Goal: Task Accomplishment & Management: Complete application form

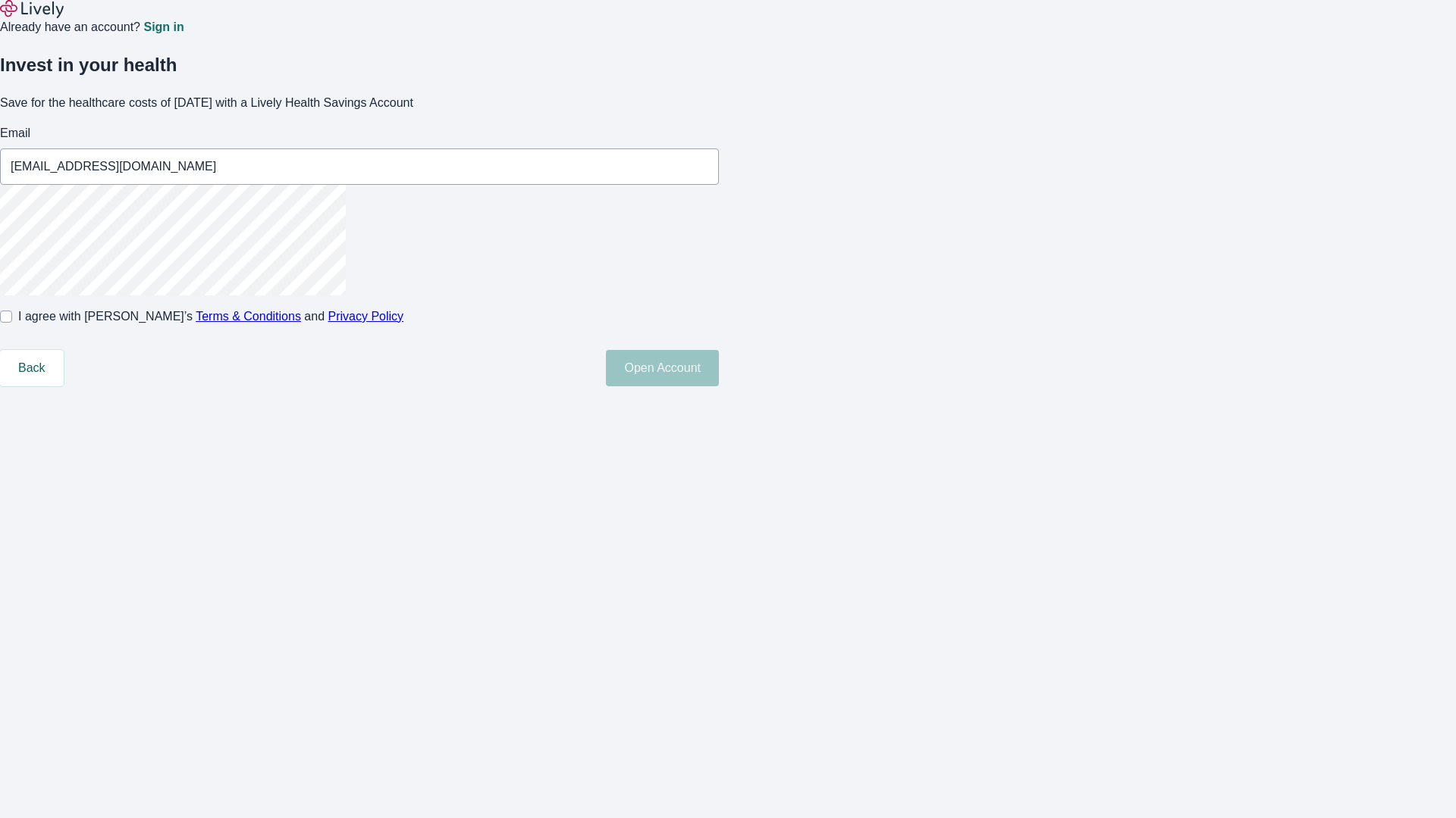
click at [12, 323] on input "I agree with Lively’s Terms & Conditions and Privacy Policy" at bounding box center [6, 317] width 12 height 12
checkbox input "true"
click at [719, 387] on button "Open Account" at bounding box center [663, 367] width 113 height 36
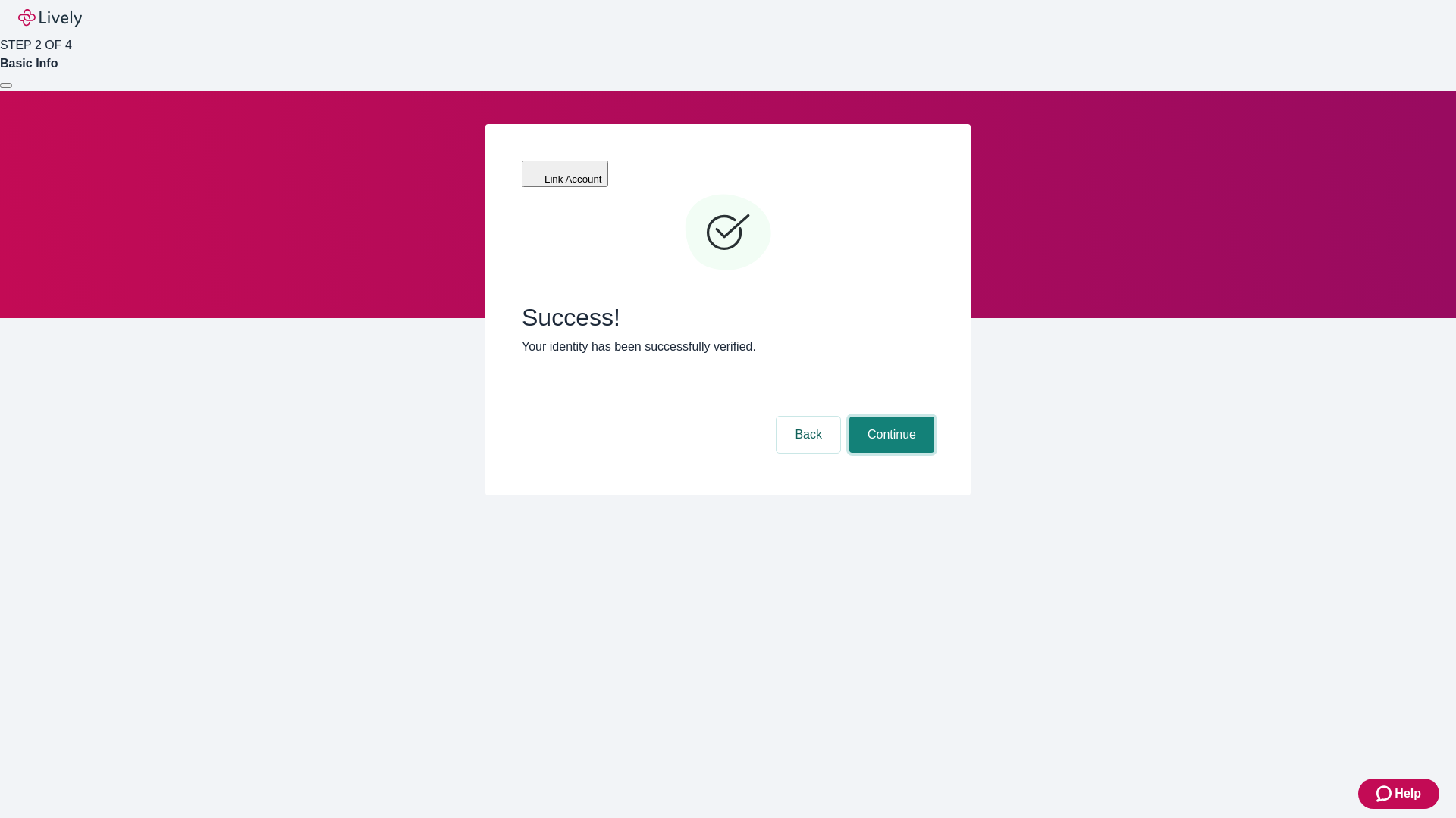
click at [890, 417] on button "Continue" at bounding box center [891, 434] width 85 height 36
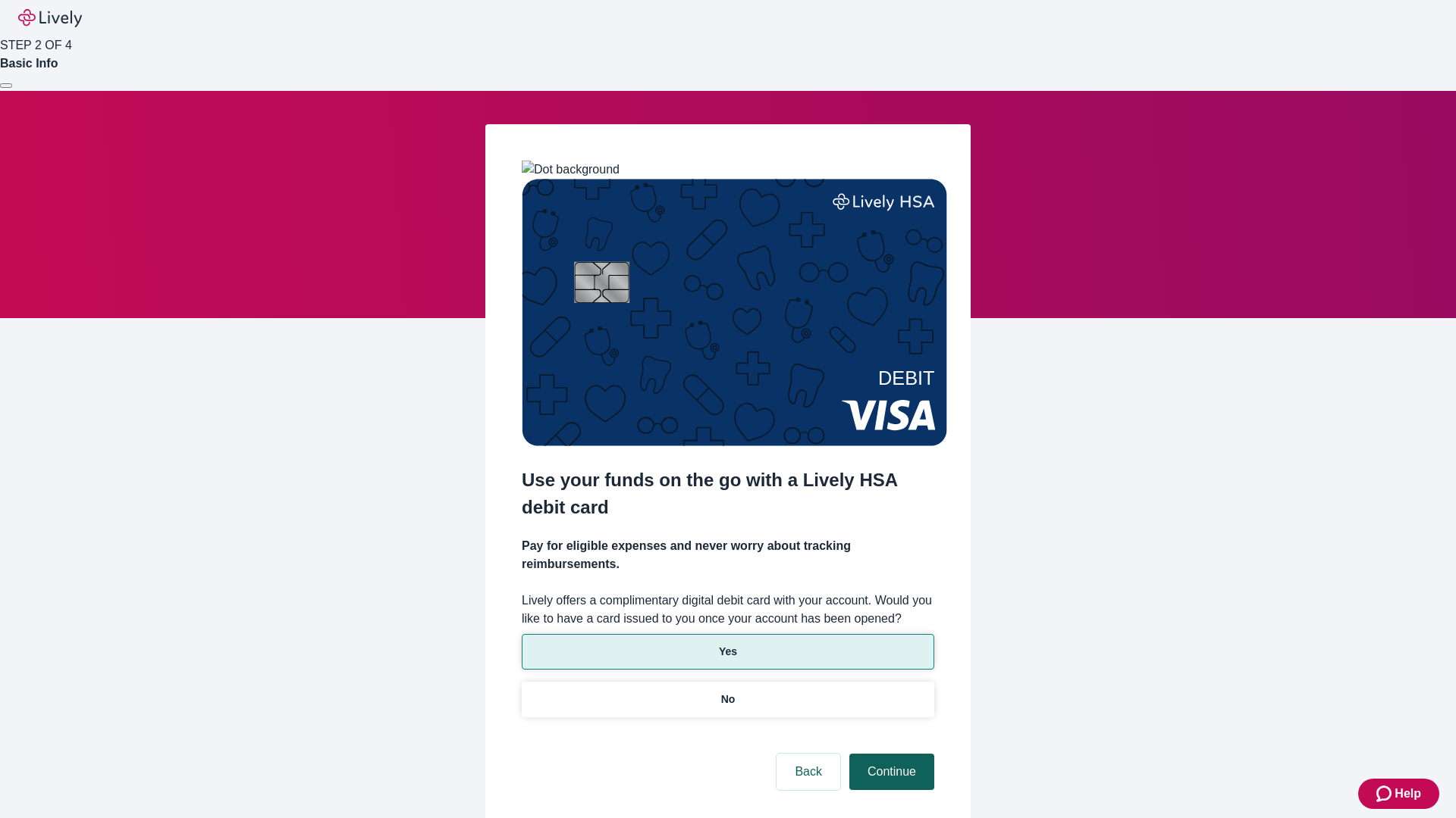
click at [727, 644] on p "Yes" at bounding box center [728, 652] width 19 height 16
click at [890, 754] on button "Continue" at bounding box center [891, 772] width 85 height 36
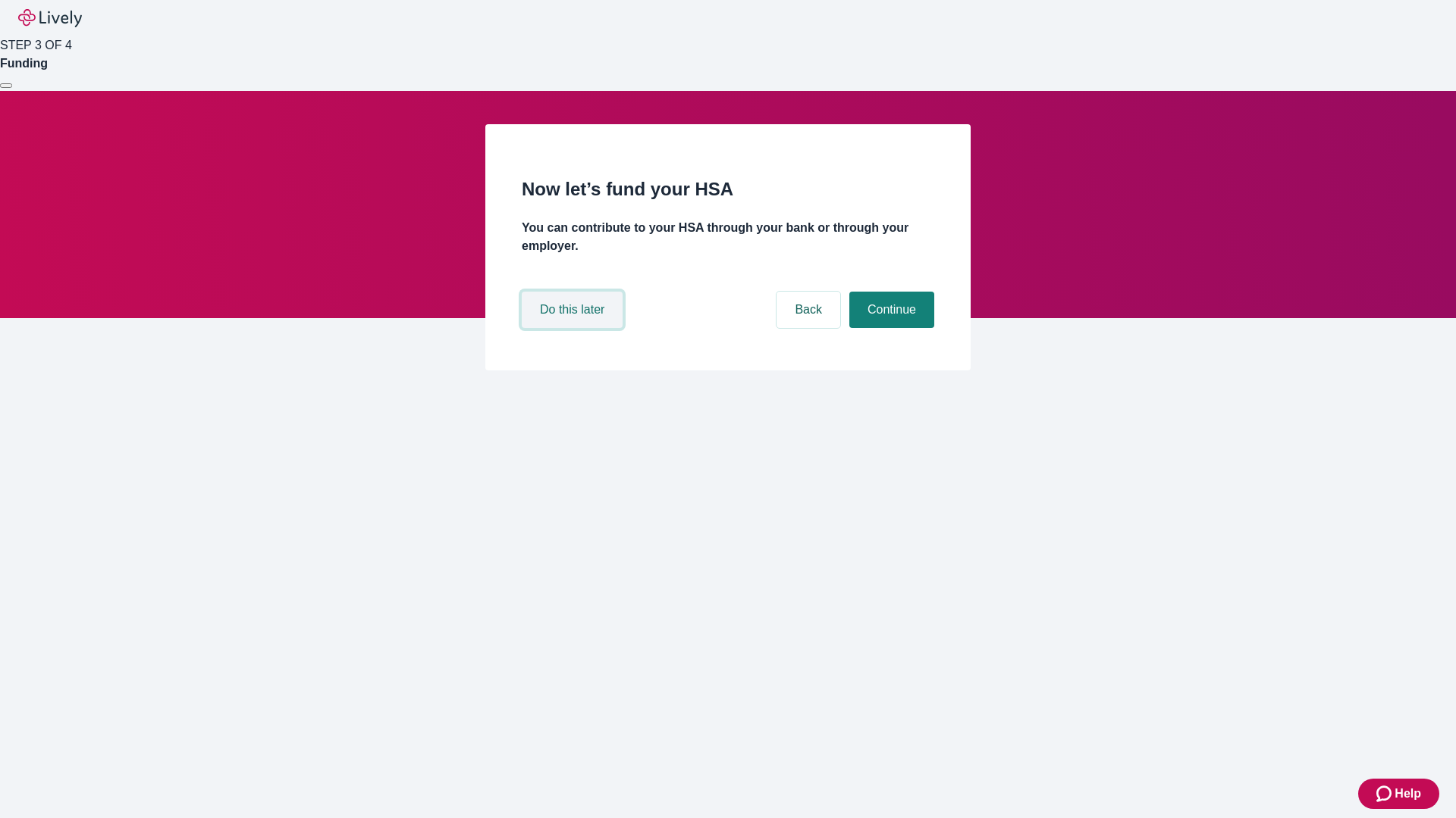
click at [574, 328] on button "Do this later" at bounding box center [572, 309] width 101 height 36
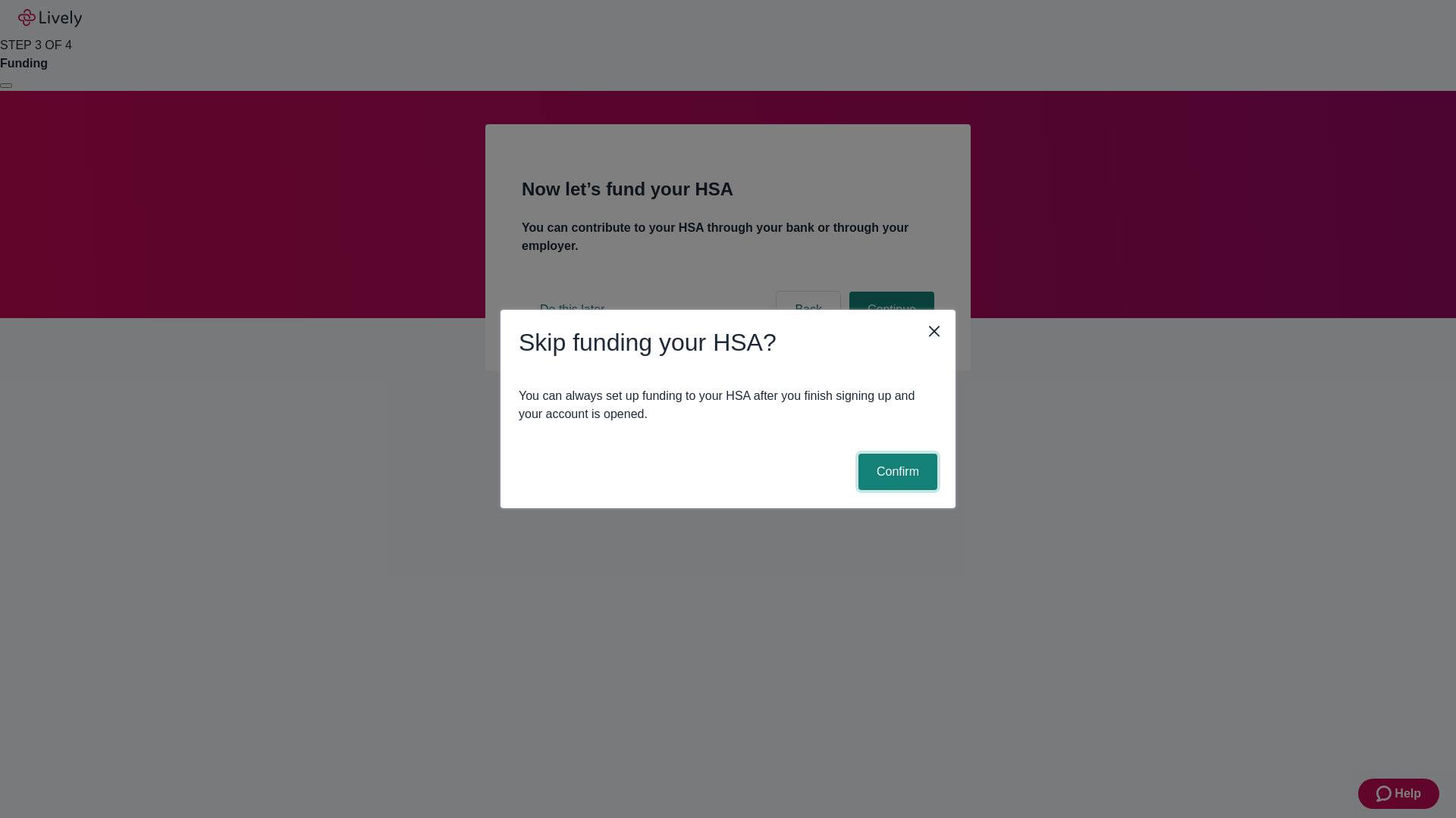
click at [895, 472] on button "Confirm" at bounding box center [898, 472] width 79 height 36
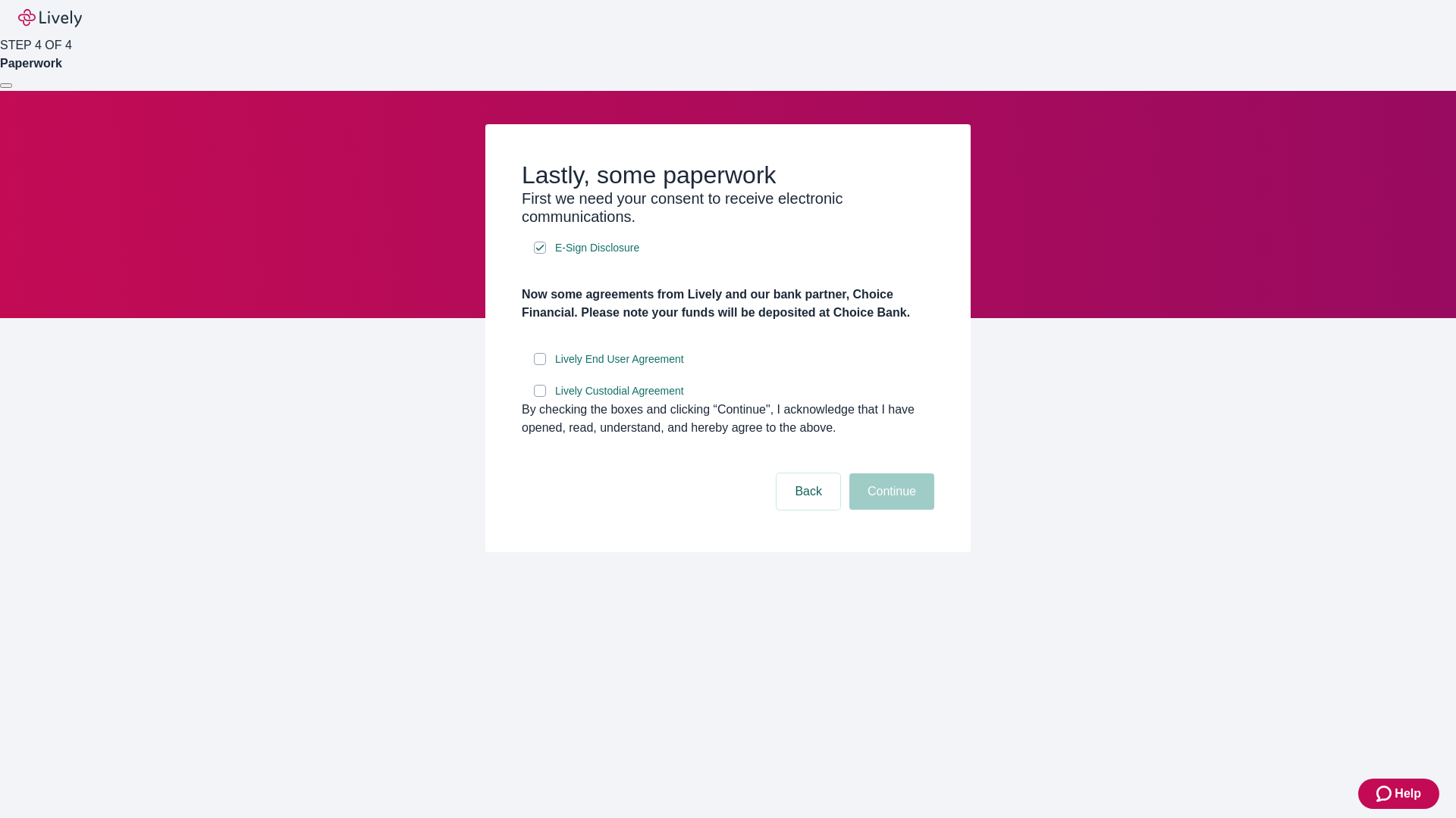
click at [540, 365] on input "Lively End User Agreement" at bounding box center [540, 359] width 12 height 12
checkbox input "true"
click at [540, 397] on input "Lively Custodial Agreement" at bounding box center [540, 391] width 12 height 12
checkbox input "true"
click at [890, 510] on button "Continue" at bounding box center [891, 491] width 85 height 36
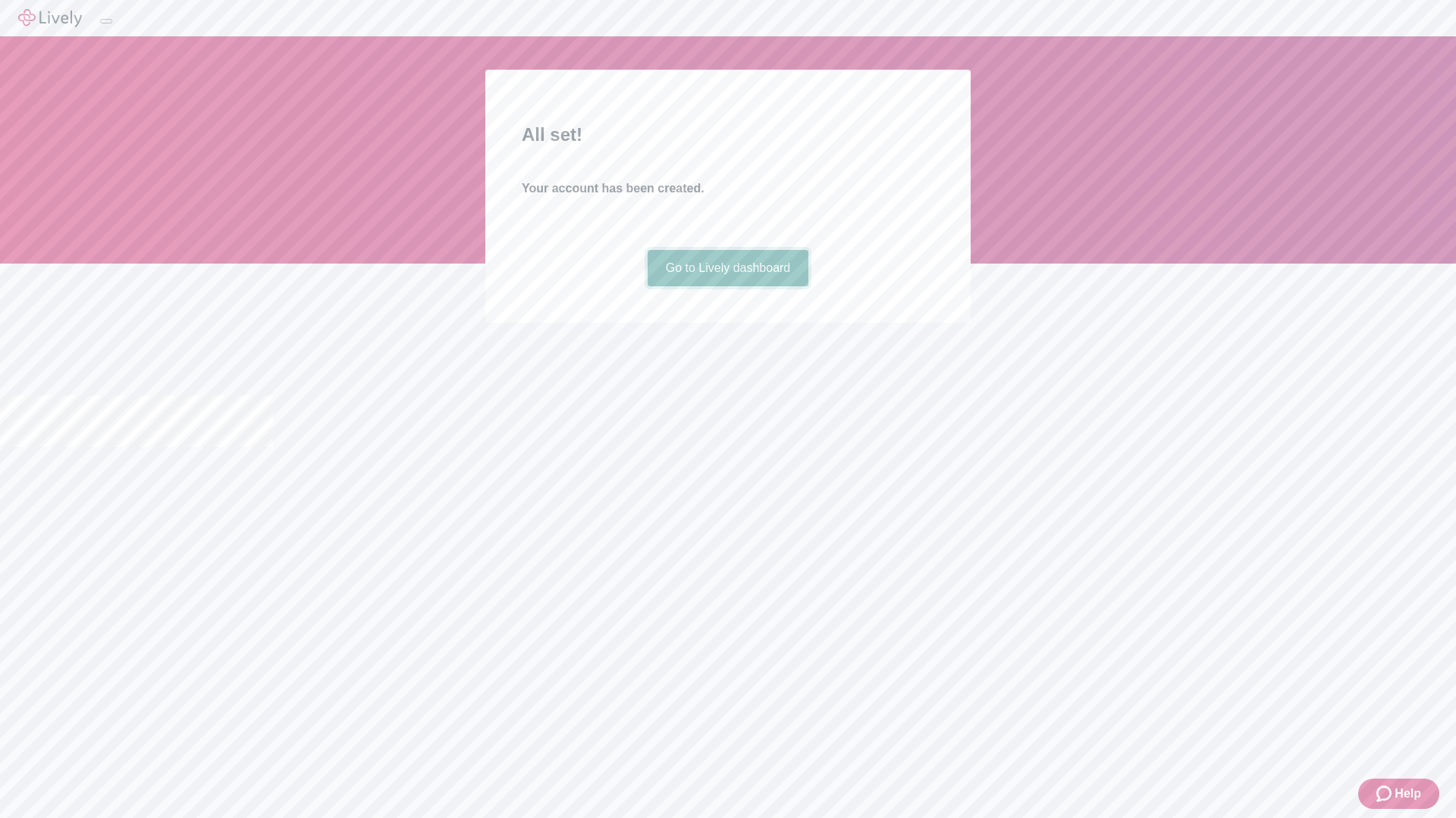
click at [727, 287] on link "Go to Lively dashboard" at bounding box center [728, 268] width 162 height 36
